Goal: Task Accomplishment & Management: Manage account settings

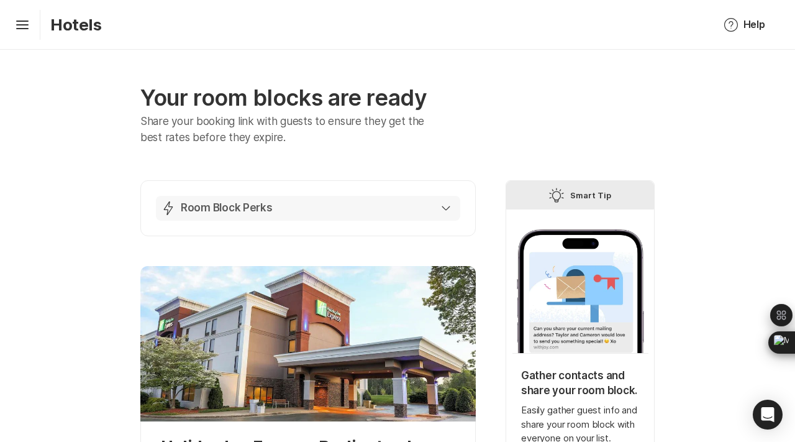
click at [331, 199] on button "Lightning Bolt Room Block Perks" at bounding box center [308, 208] width 304 height 25
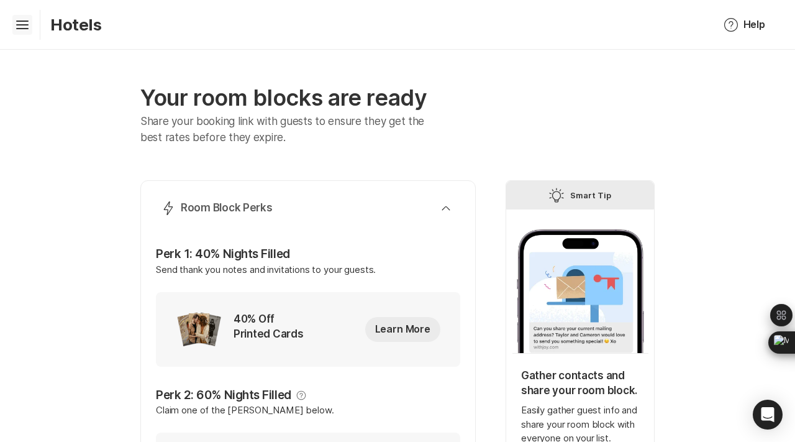
click at [24, 19] on icon "Hamburger" at bounding box center [22, 25] width 20 height 20
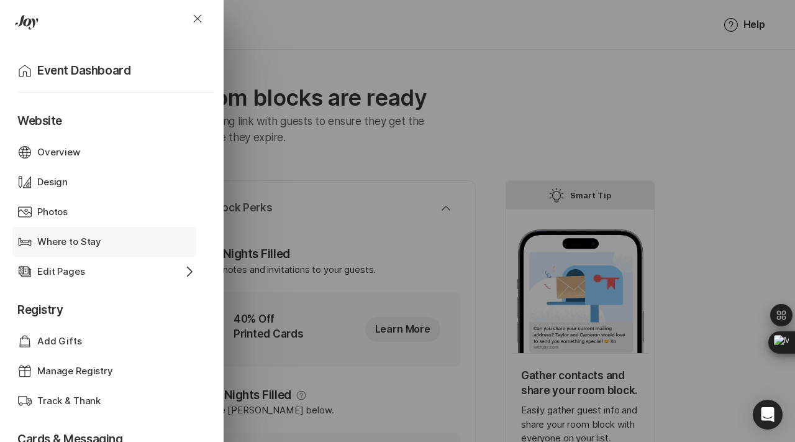
click at [80, 243] on p "Where to Stay" at bounding box center [69, 242] width 64 height 14
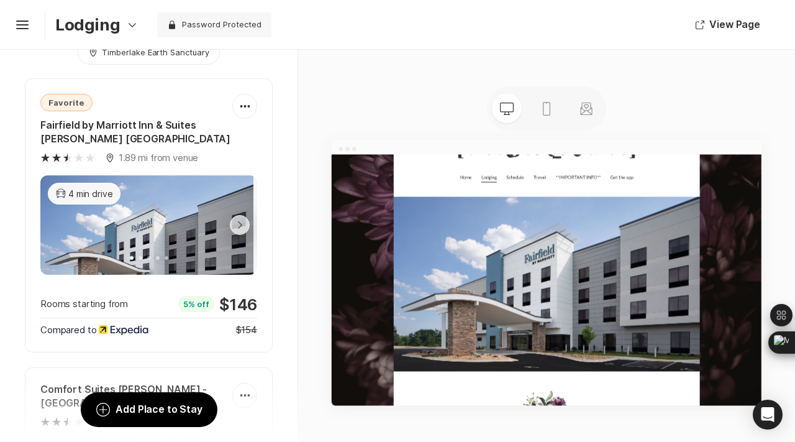
scroll to position [206, 0]
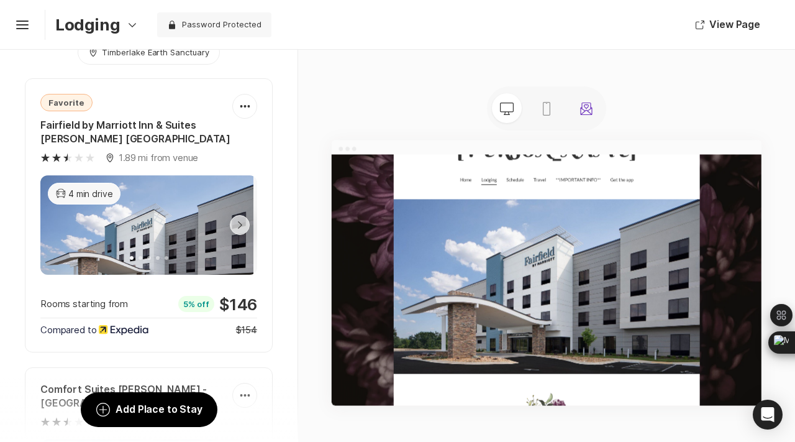
click at [576, 104] on link "Stationery" at bounding box center [587, 108] width 30 height 34
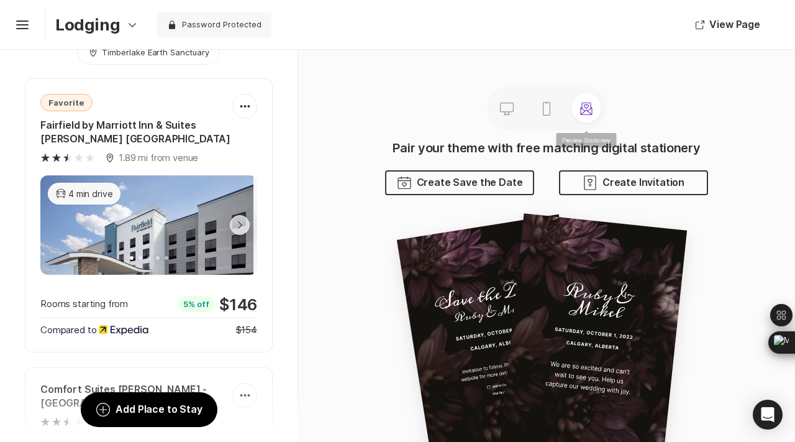
scroll to position [0, 0]
click at [544, 106] on div "Desktop Mobile Stationery" at bounding box center [546, 108] width 119 height 44
click at [547, 106] on icon "Mobile" at bounding box center [546, 108] width 15 height 15
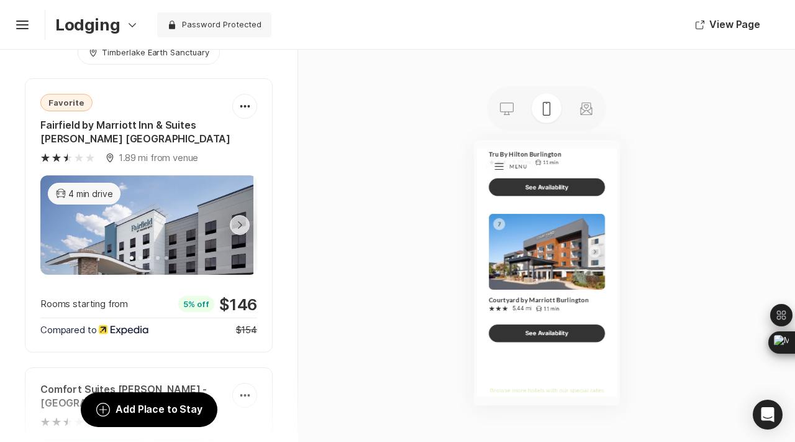
scroll to position [2776, 0]
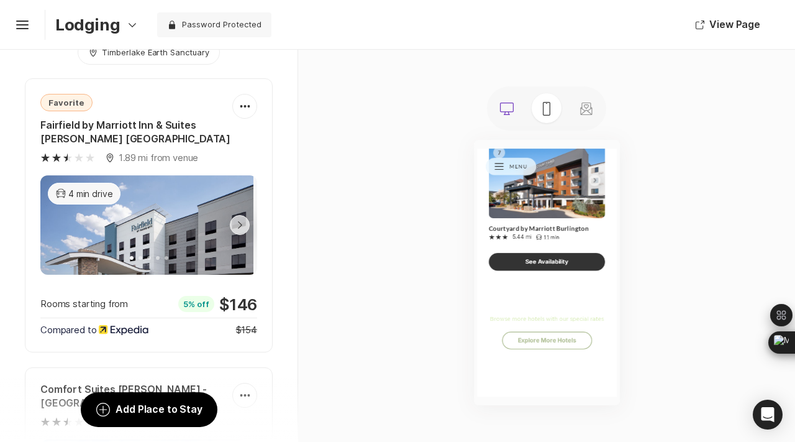
click at [504, 122] on link "Desktop" at bounding box center [507, 108] width 30 height 34
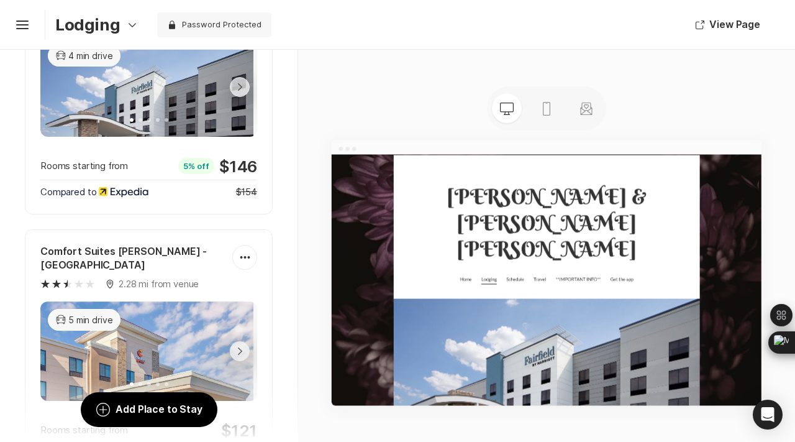
scroll to position [0, 0]
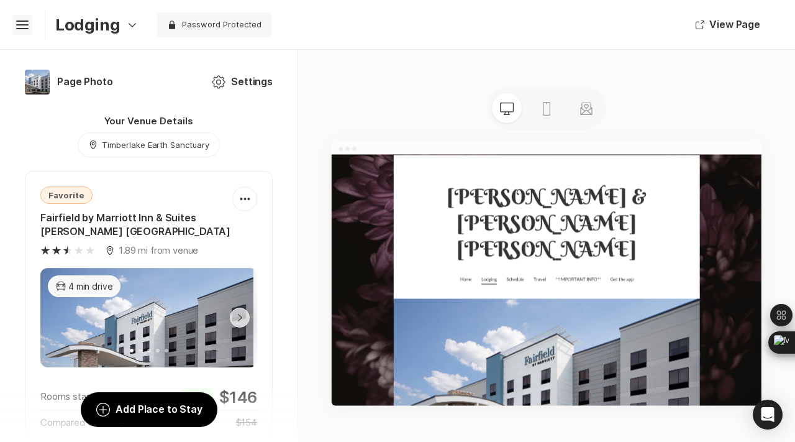
click at [22, 29] on icon "Hamburger" at bounding box center [22, 25] width 20 height 20
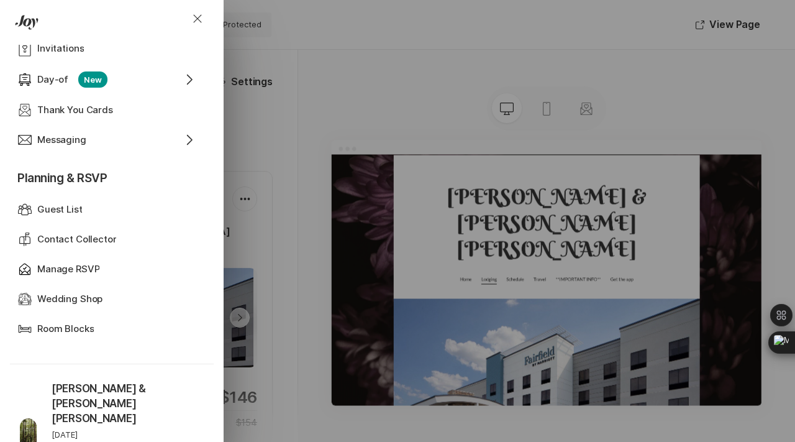
scroll to position [452, 0]
click at [69, 270] on p "Manage RSVP" at bounding box center [68, 268] width 62 height 14
